Goal: Check status: Check status

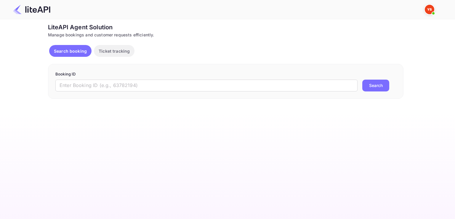
click at [193, 79] on form "Booking ID ​ Search" at bounding box center [225, 81] width 341 height 20
click at [194, 82] on input "text" at bounding box center [206, 86] width 302 height 12
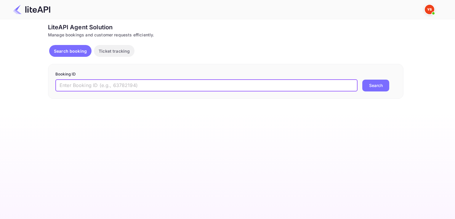
paste input "7948839"
type input "7948839"
click at [362, 80] on button "Search" at bounding box center [375, 86] width 27 height 12
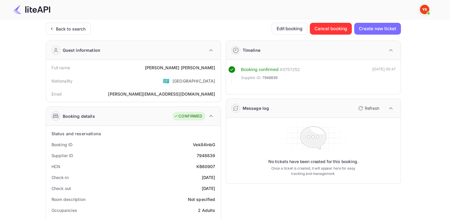
click at [179, 74] on div "Nationality 🇰🇿 [DEMOGRAPHIC_DATA]" at bounding box center [134, 80] width 170 height 15
click at [181, 69] on div "[PERSON_NAME]" at bounding box center [180, 68] width 70 height 6
drag, startPoint x: 181, startPoint y: 69, endPoint x: 197, endPoint y: 68, distance: 15.8
click at [197, 68] on div "[PERSON_NAME]" at bounding box center [180, 68] width 70 height 6
copy div "[PERSON_NAME]"
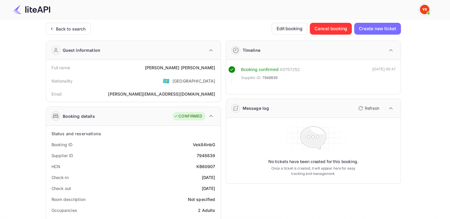
click at [173, 95] on div "[PERSON_NAME][EMAIL_ADDRESS][DOMAIN_NAME]" at bounding box center [161, 94] width 107 height 6
drag, startPoint x: 173, startPoint y: 95, endPoint x: 214, endPoint y: 94, distance: 40.9
click at [214, 94] on div "[PERSON_NAME][EMAIL_ADDRESS][DOMAIN_NAME]" at bounding box center [161, 94] width 107 height 6
copy div "[PERSON_NAME][EMAIL_ADDRESS][DOMAIN_NAME]"
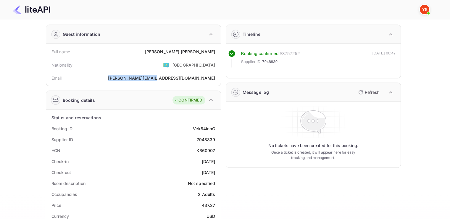
scroll to position [30, 0]
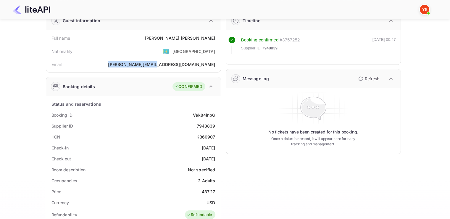
drag, startPoint x: 52, startPoint y: 145, endPoint x: 220, endPoint y: 159, distance: 168.5
copy div "Check-in [DATE] Check out [DATE]"
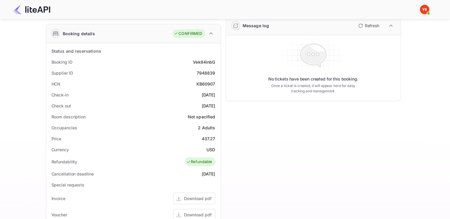
scroll to position [148, 0]
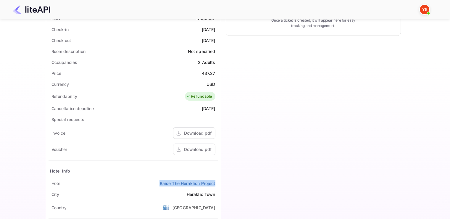
drag, startPoint x: 158, startPoint y: 180, endPoint x: 219, endPoint y: 178, distance: 61.3
click at [219, 178] on div "Status and reservations Booking ID Vek84inbG Supplier ID 7948839 HCN KB60907 Ch…" at bounding box center [133, 125] width 175 height 294
copy link "Raise The Heraklion Project"
